Goal: Information Seeking & Learning: Learn about a topic

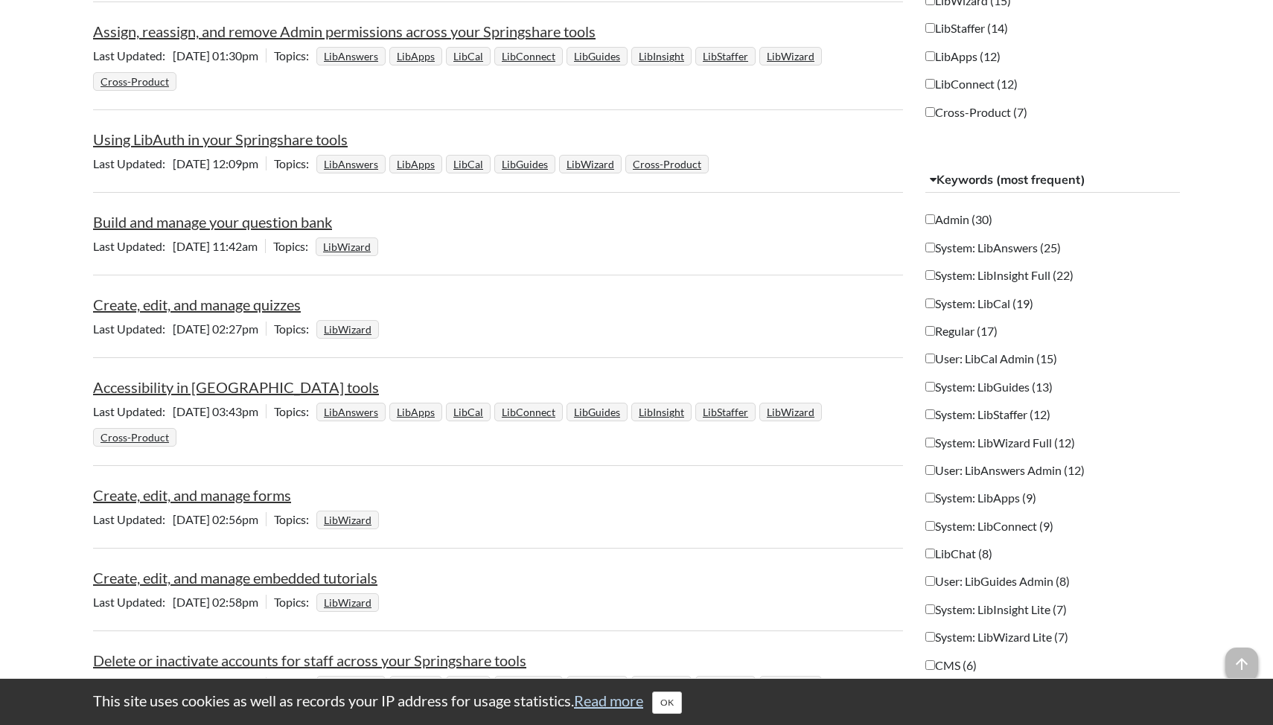
scroll to position [498, 0]
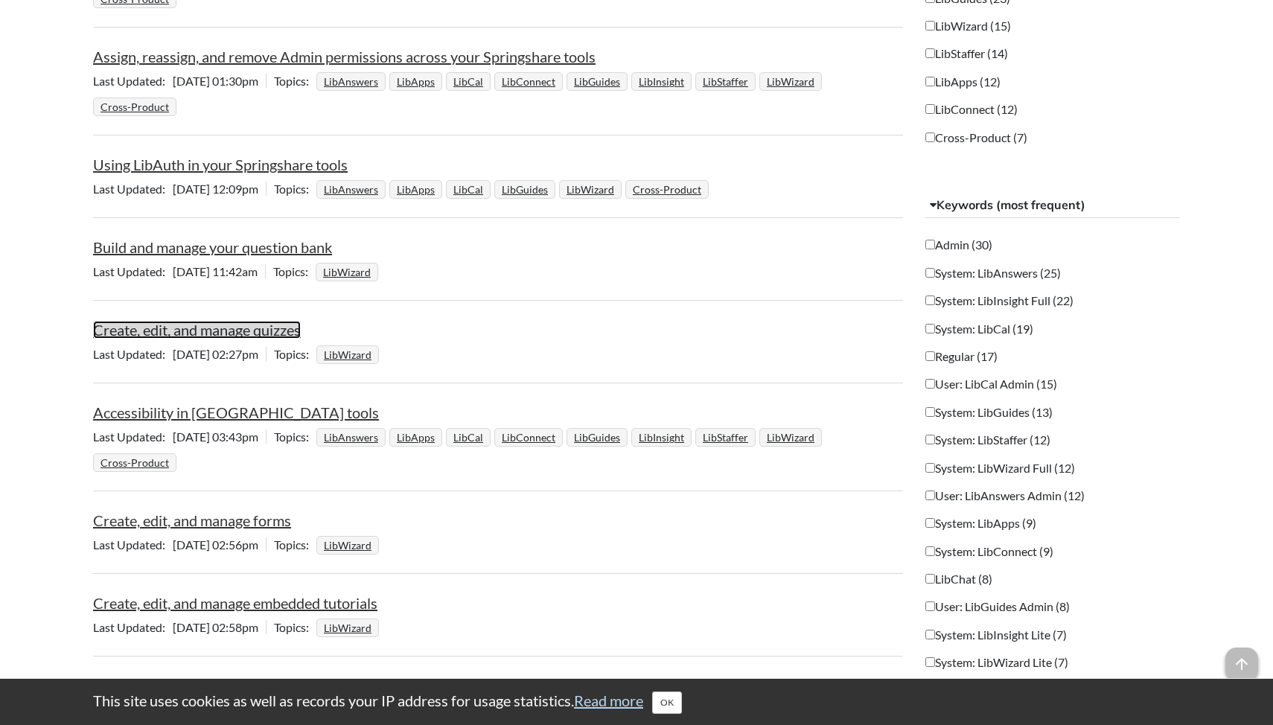
click at [226, 325] on link "Create, edit, and manage quizzes" at bounding box center [197, 330] width 208 height 18
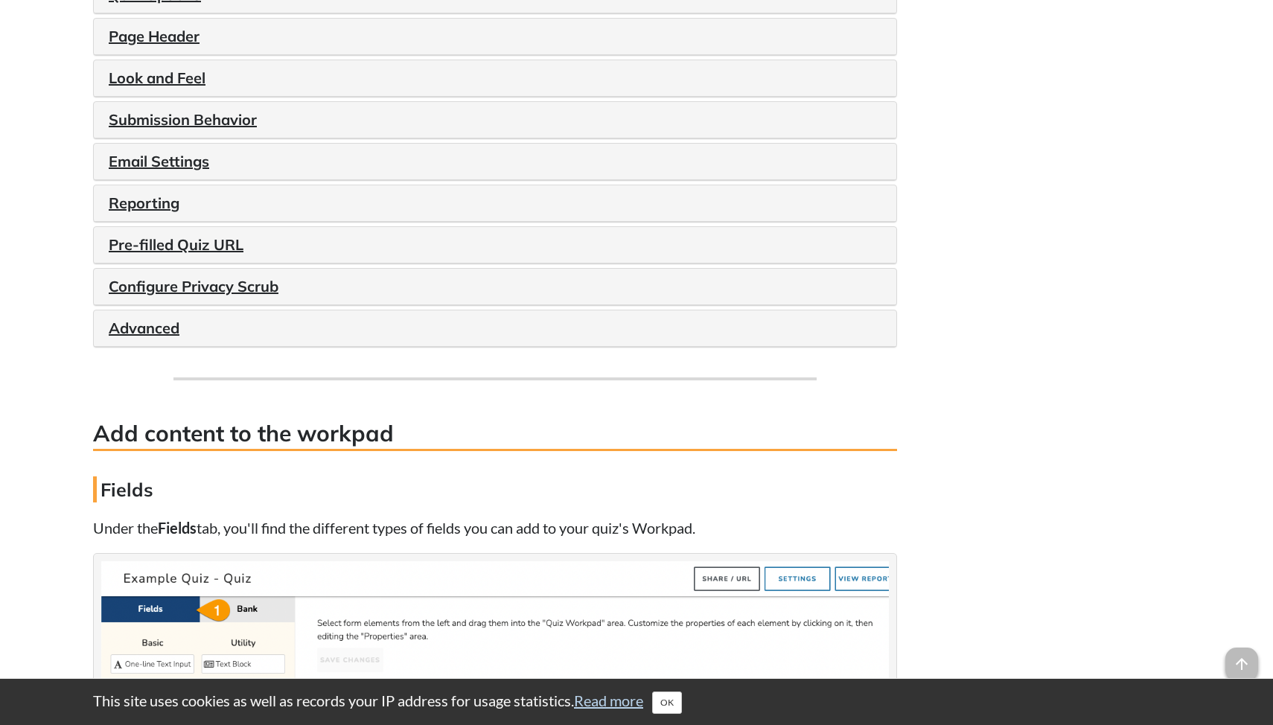
scroll to position [1919, 0]
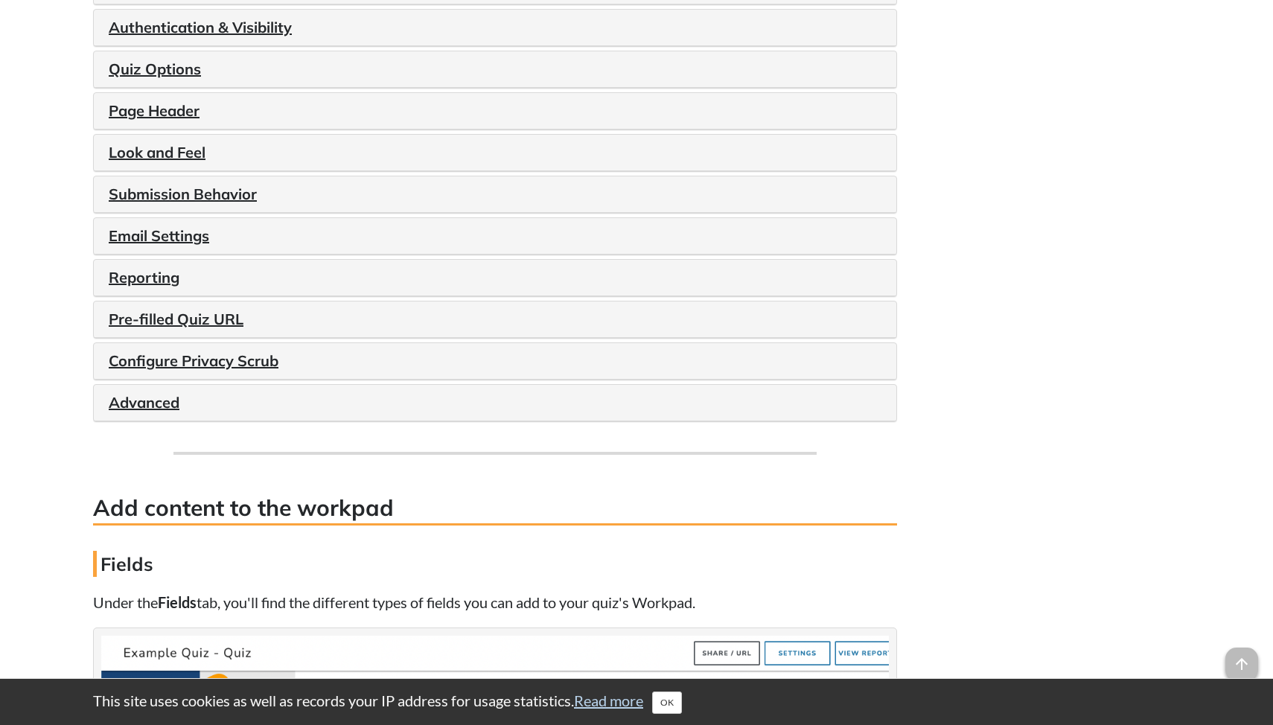
click at [150, 88] on div "Quiz Options" at bounding box center [495, 69] width 803 height 36
click at [153, 78] on link "Quiz Options" at bounding box center [155, 69] width 92 height 19
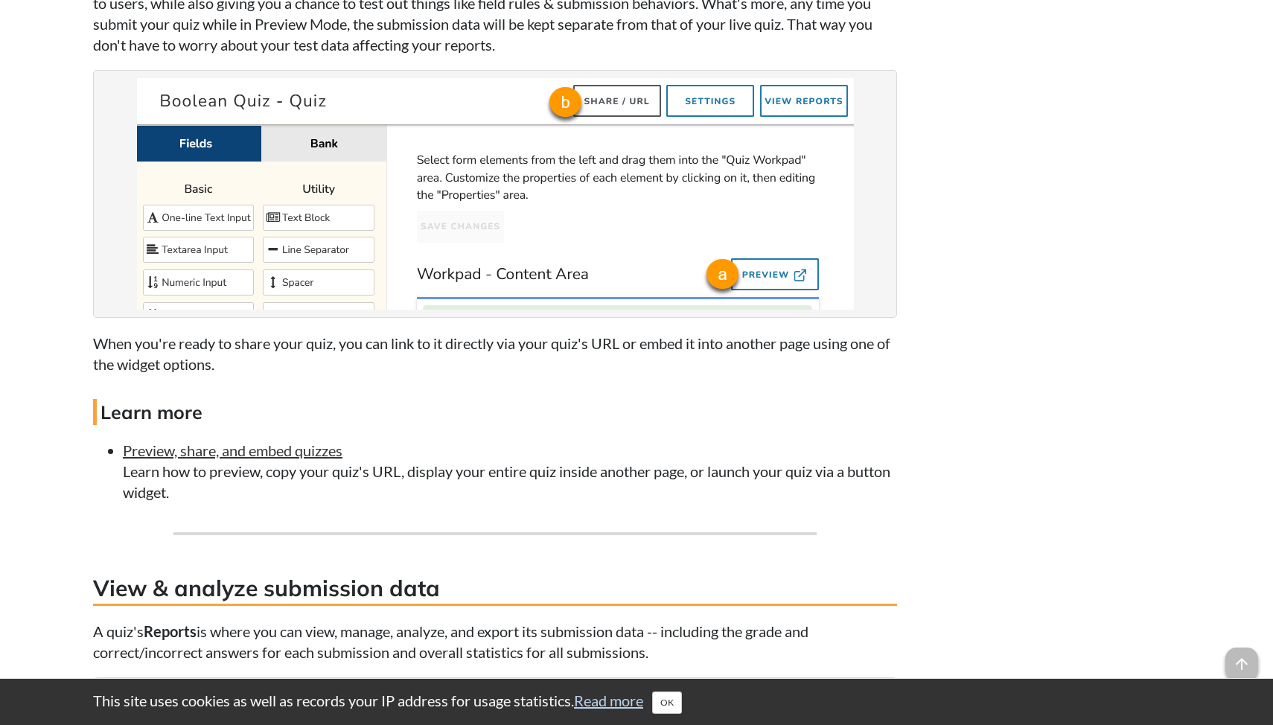
scroll to position [6458, 0]
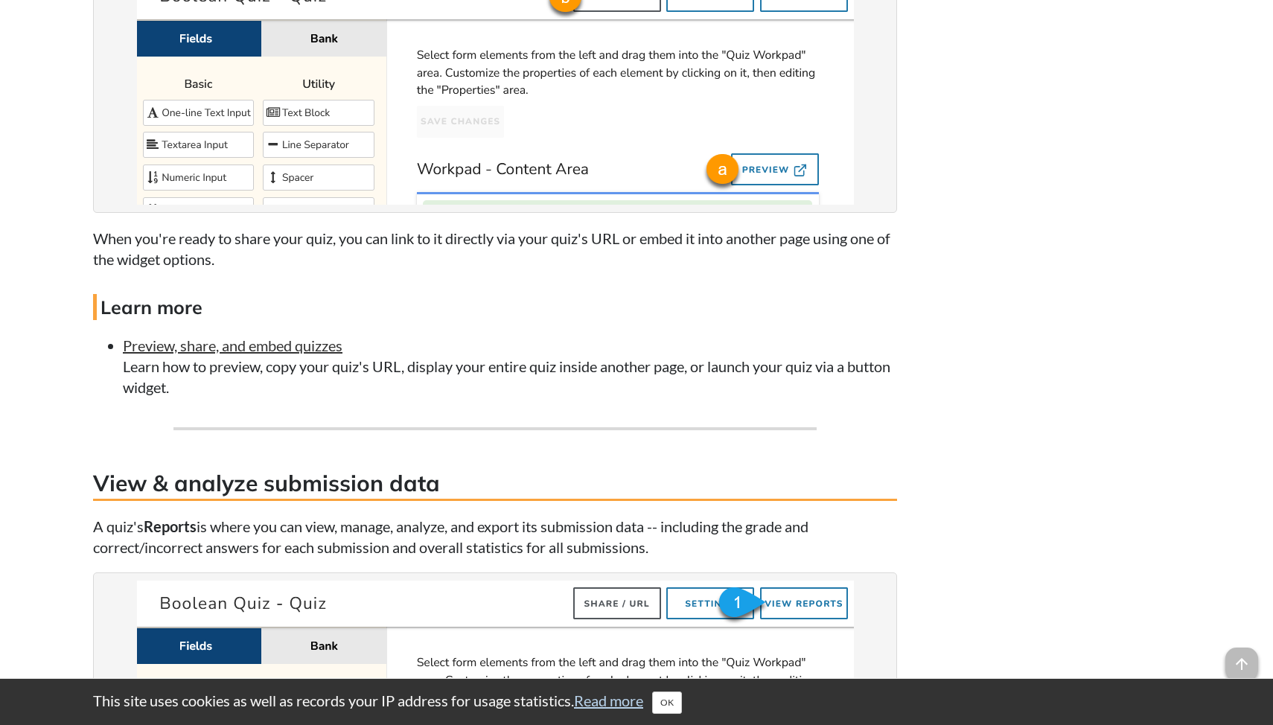
drag, startPoint x: 123, startPoint y: 389, endPoint x: 447, endPoint y: 397, distance: 324.0
click at [483, 398] on li "Preview, share, and embed quizzes Learn how to preview, copy your quiz's URL, d…" at bounding box center [510, 366] width 774 height 63
click at [274, 354] on link "Preview, share, and embed quizzes" at bounding box center [233, 346] width 220 height 18
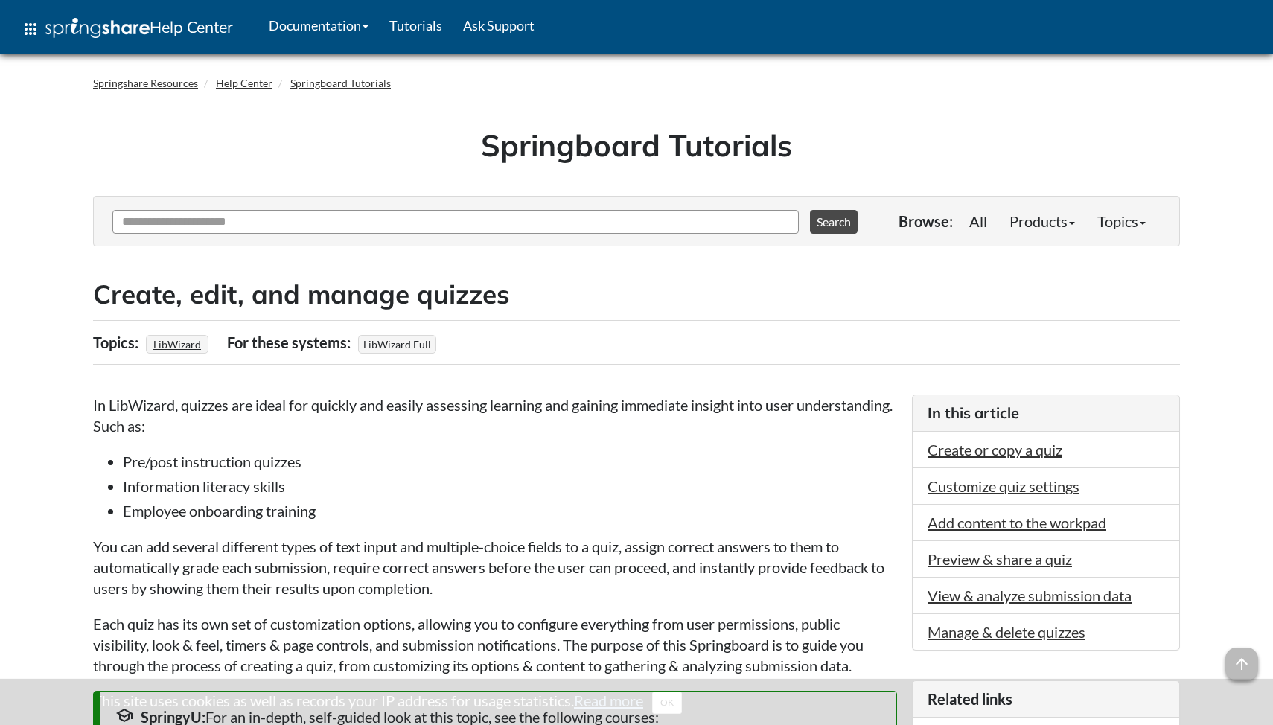
scroll to position [6040, 0]
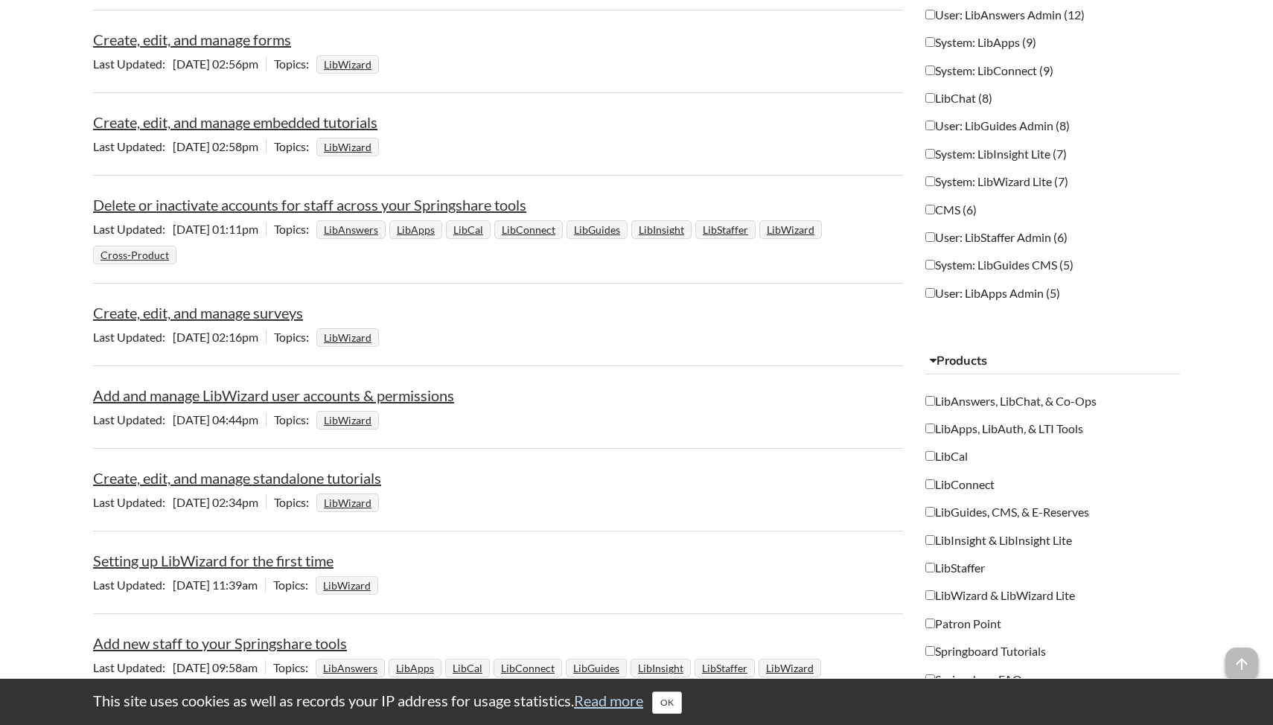
scroll to position [1057, 0]
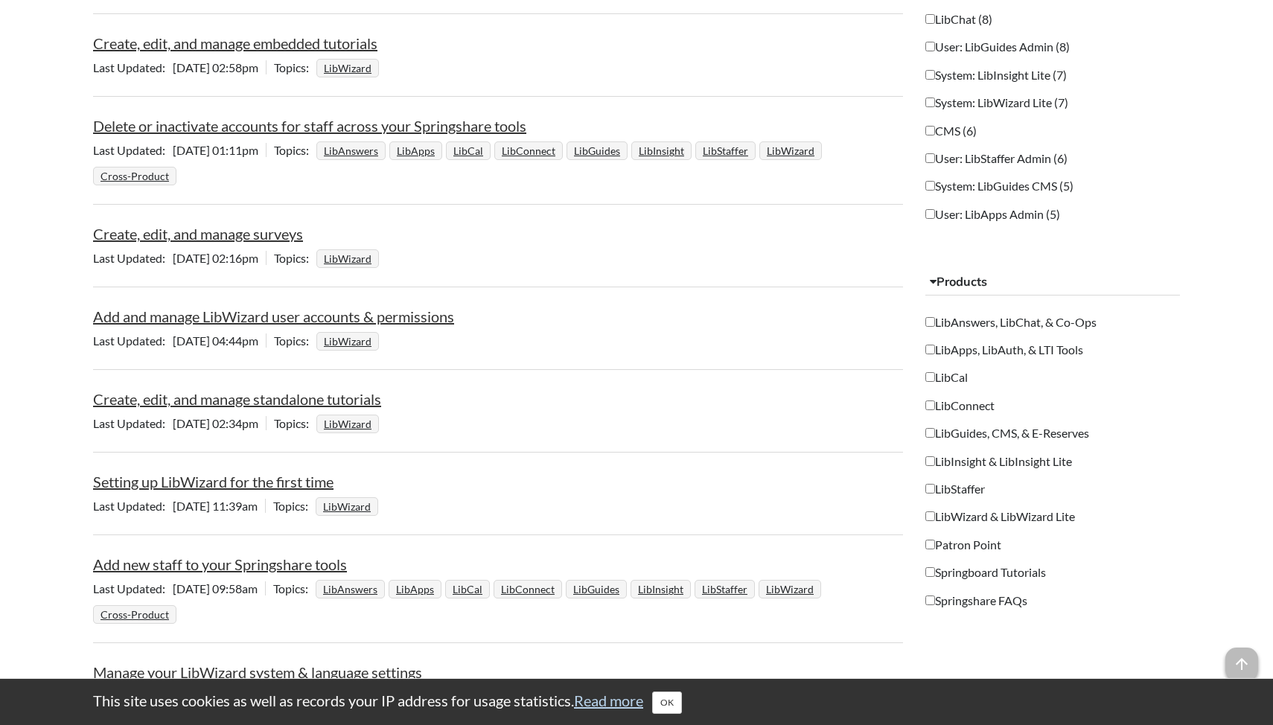
click at [220, 244] on li "Create, edit, and manage surveys Last Updated [DATE] 02:16pm | Topics LibWizard" at bounding box center [498, 247] width 810 height 79
click at [221, 237] on link "Create, edit, and manage surveys" at bounding box center [198, 234] width 210 height 18
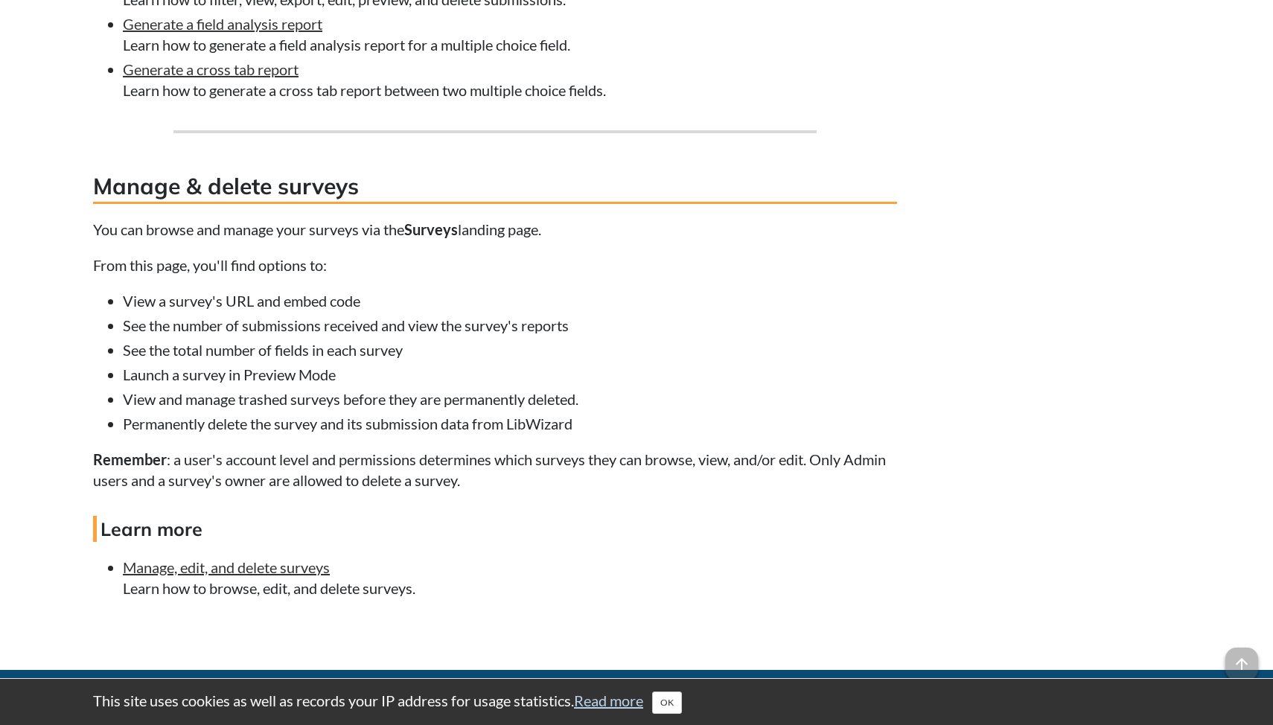
scroll to position [6375, 0]
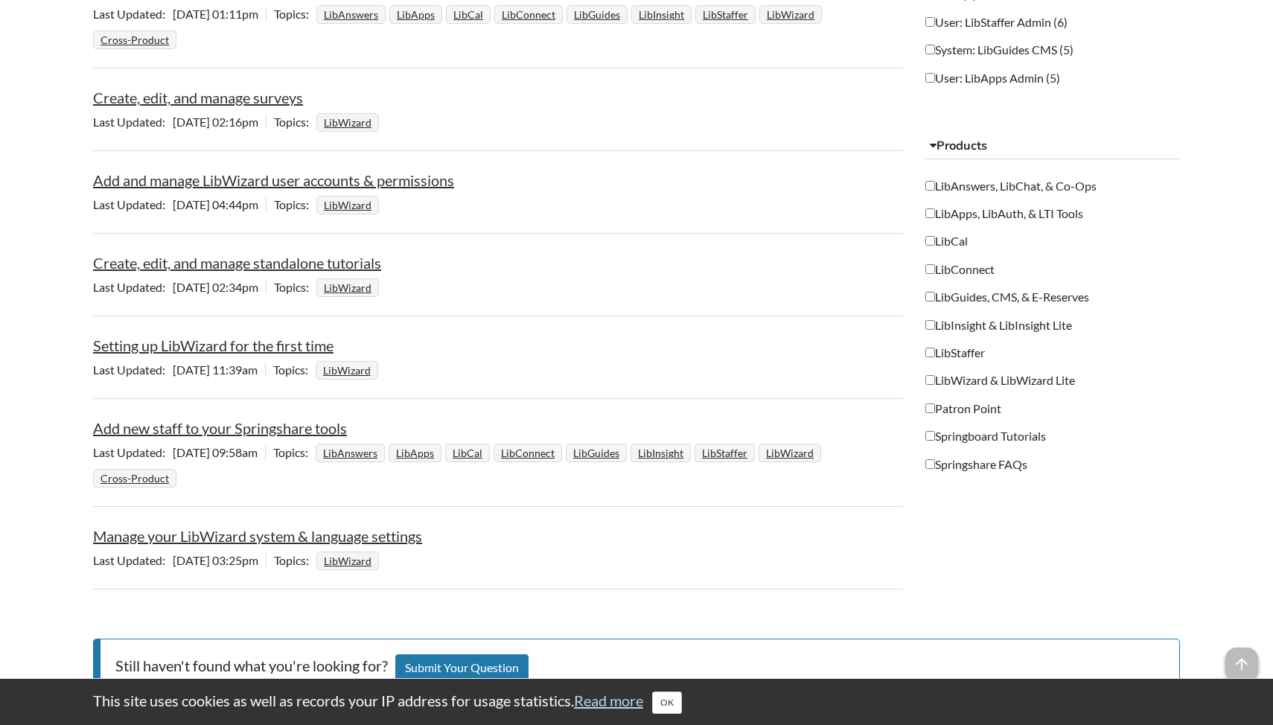
scroll to position [1186, 0]
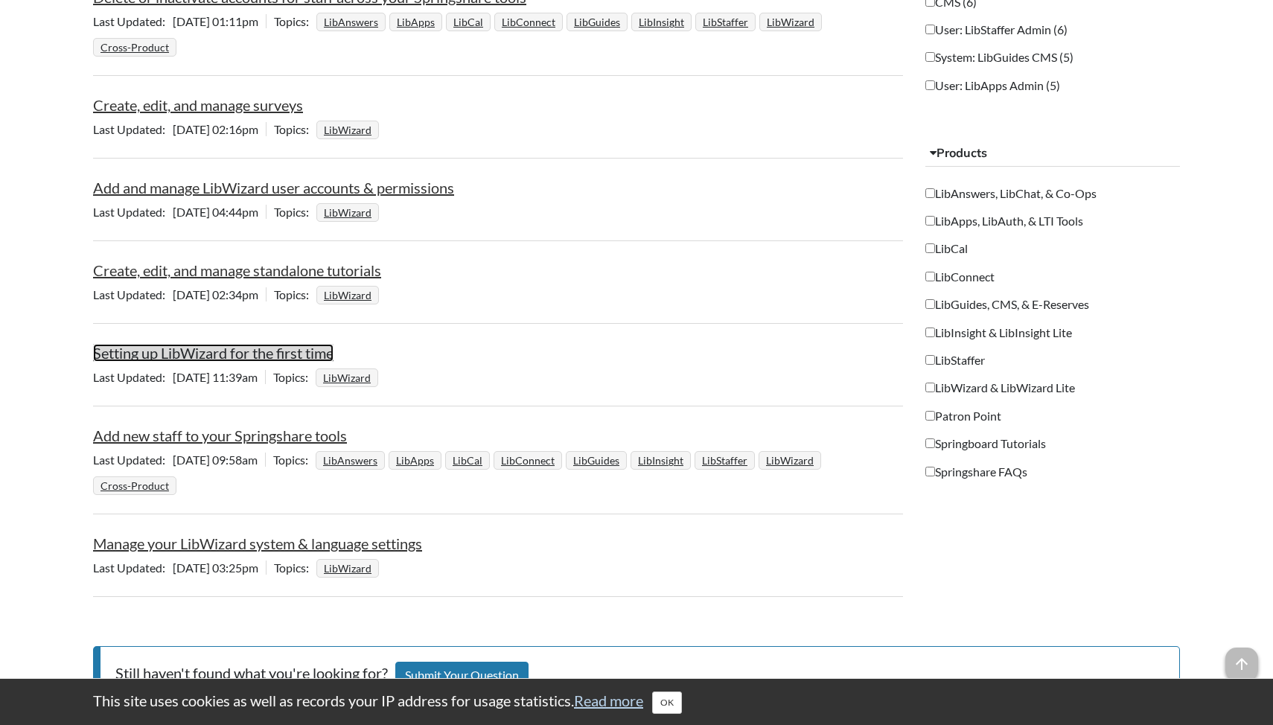
click at [265, 346] on link "Setting up LibWizard for the first time" at bounding box center [213, 353] width 241 height 18
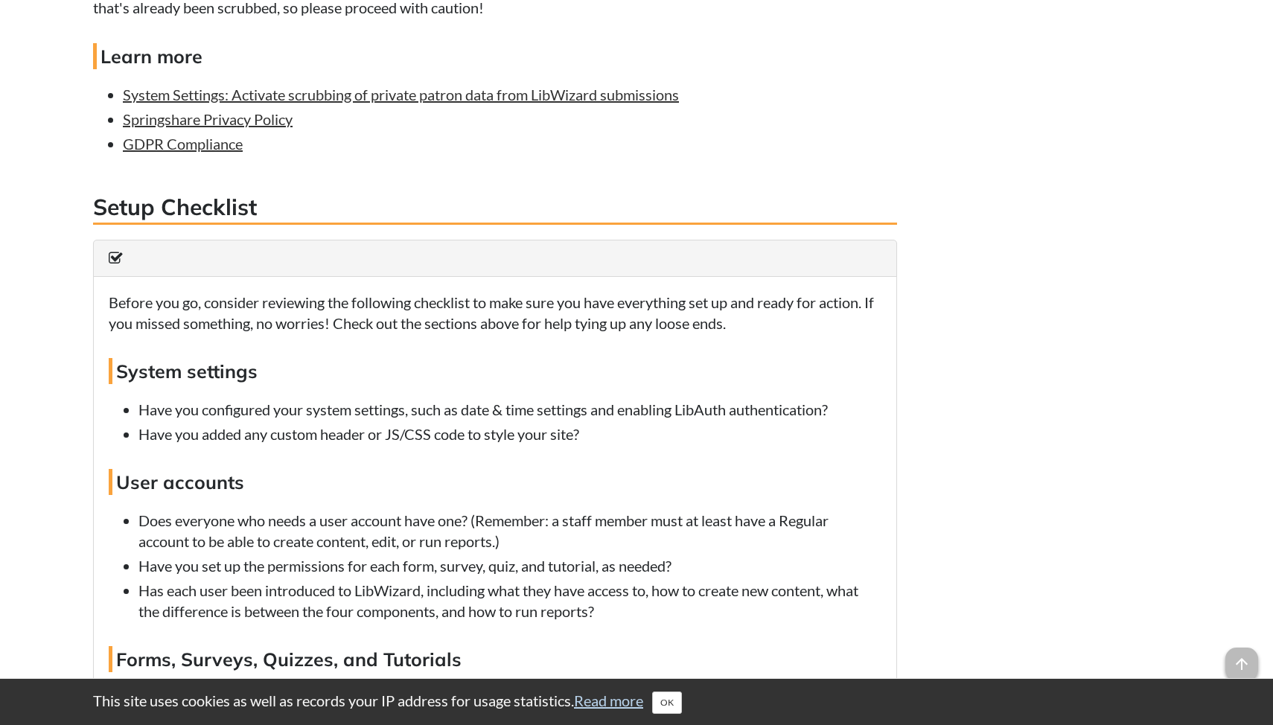
scroll to position [4483, 0]
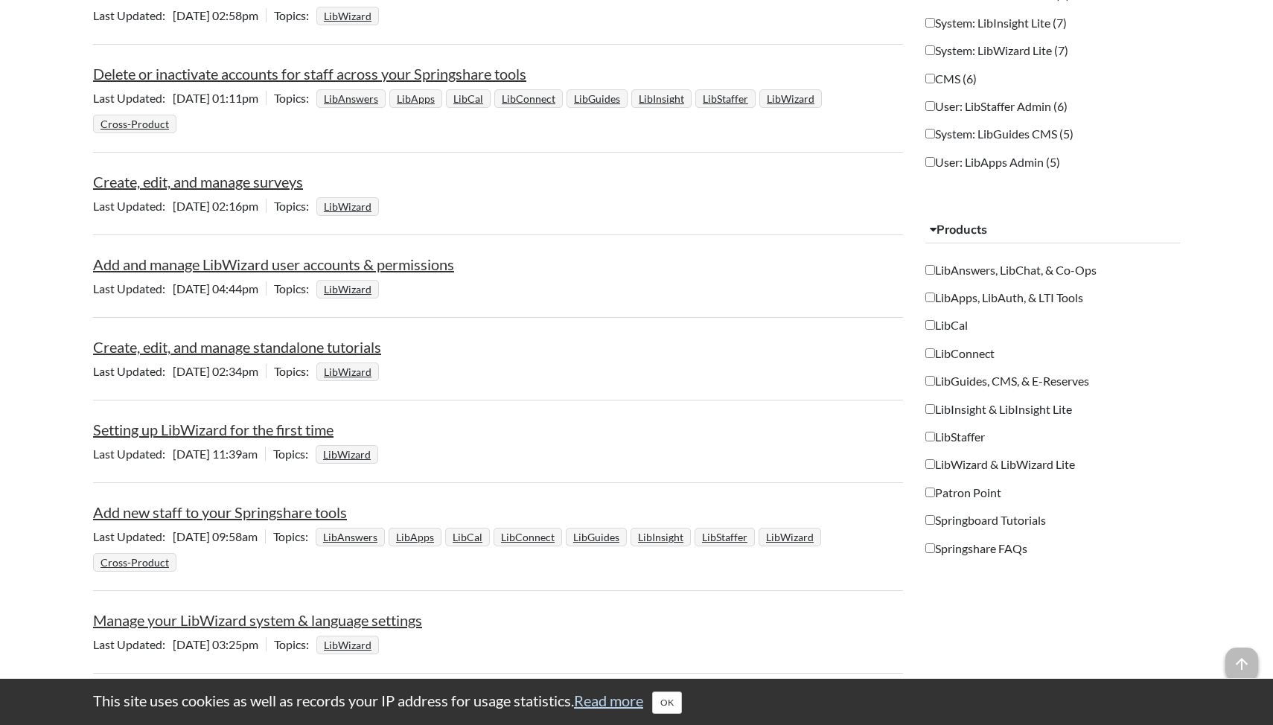
scroll to position [1130, 0]
